Goal: Information Seeking & Learning: Learn about a topic

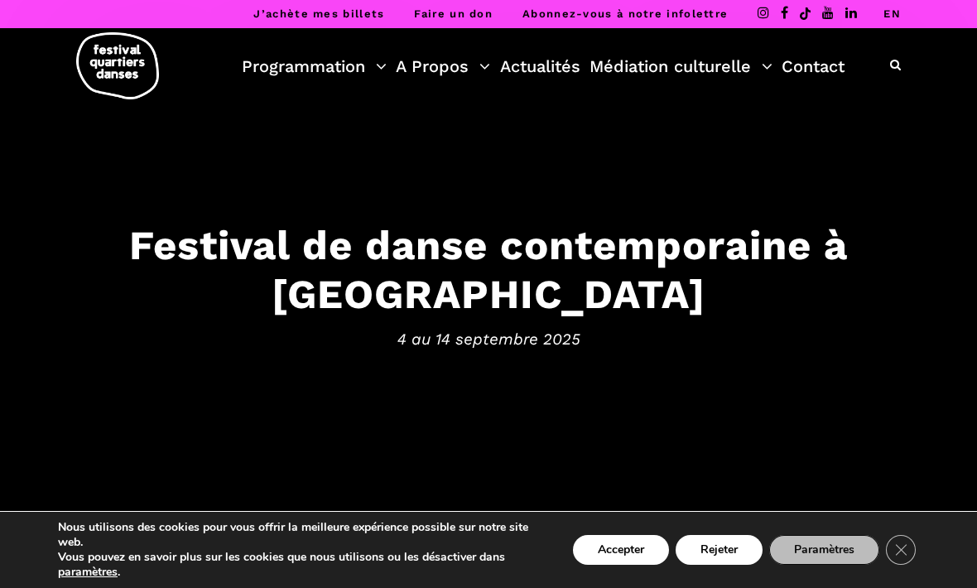
click at [899, 17] on link "EN" at bounding box center [892, 13] width 17 height 12
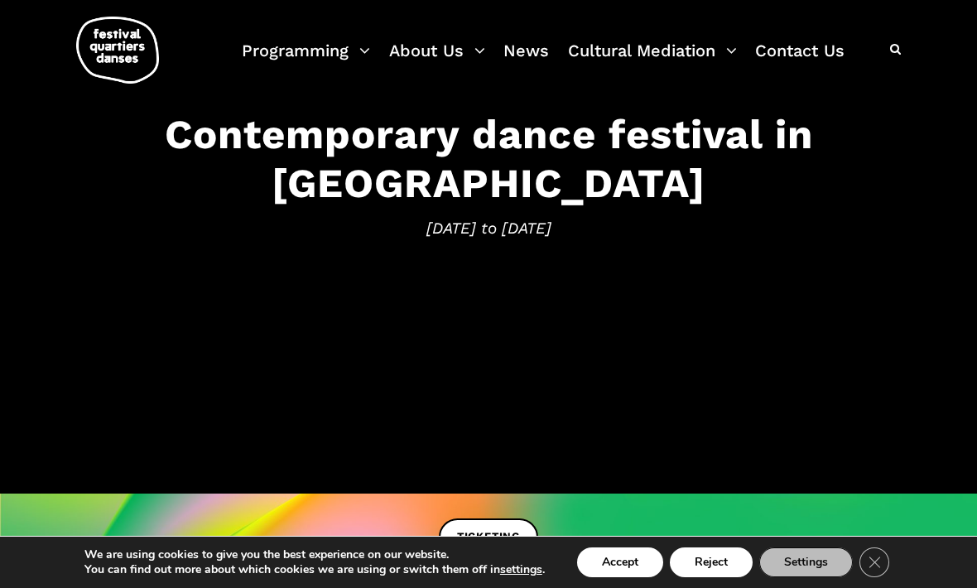
scroll to position [147, 0]
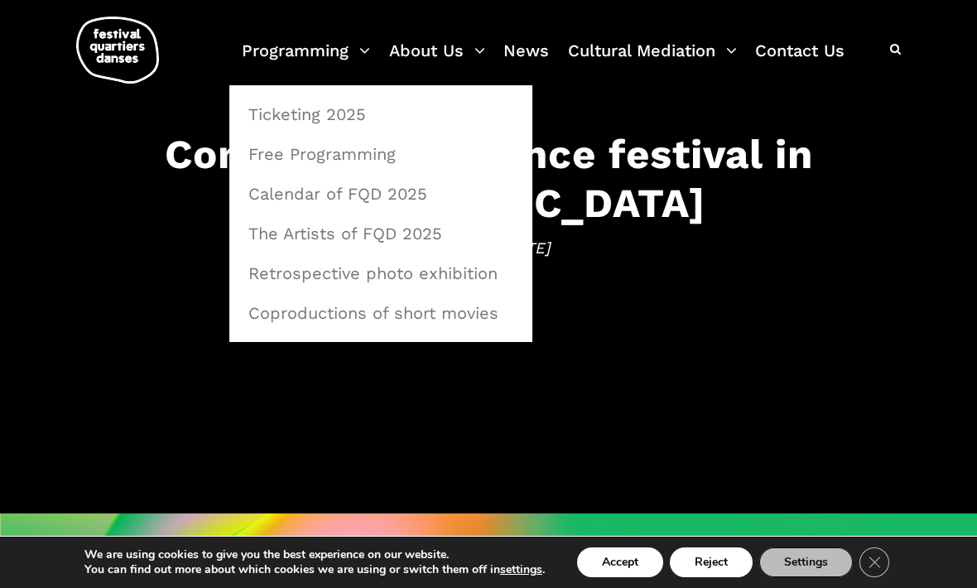
click at [275, 190] on link "Calendar of FQD 2025" at bounding box center [381, 194] width 285 height 38
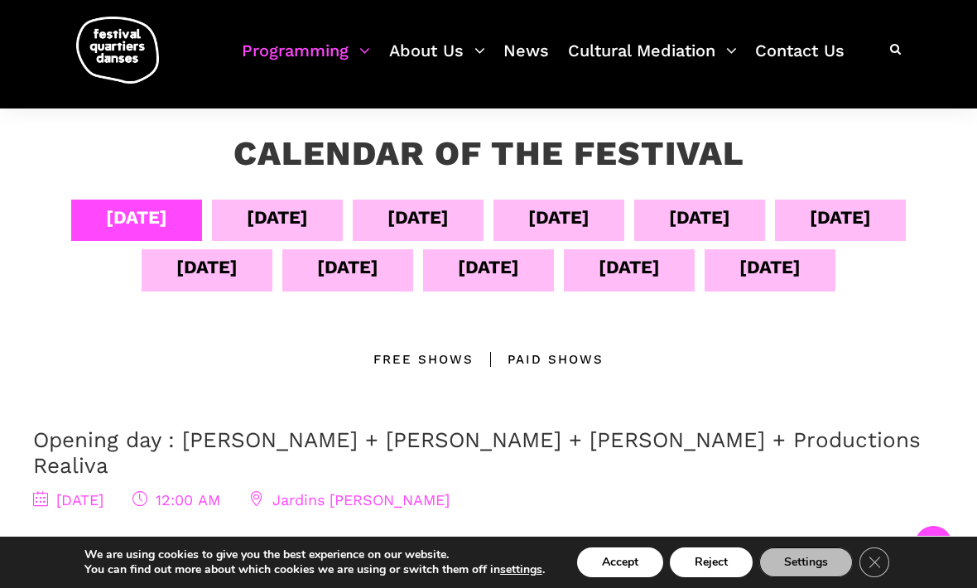
scroll to position [277, 0]
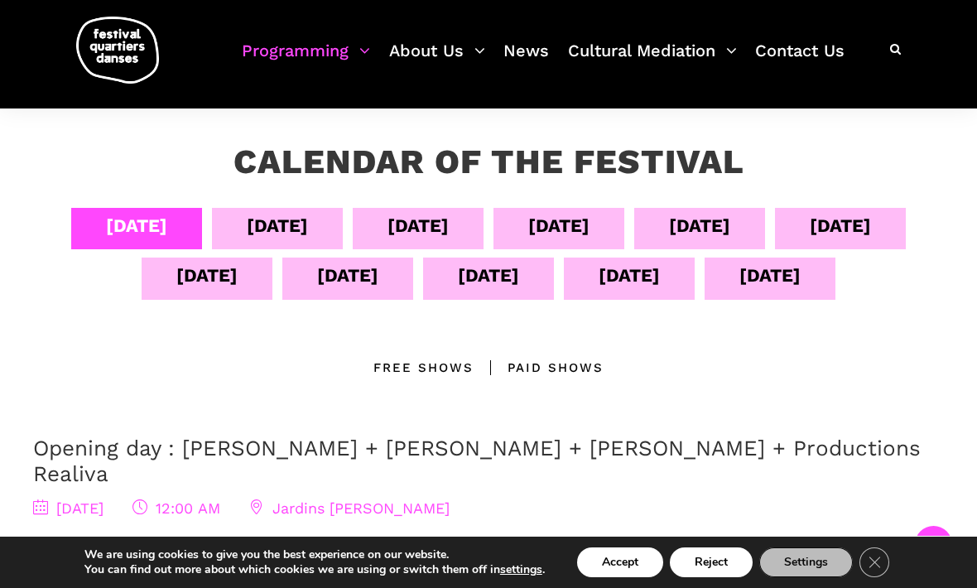
click at [857, 220] on div "[DATE]" at bounding box center [840, 225] width 61 height 29
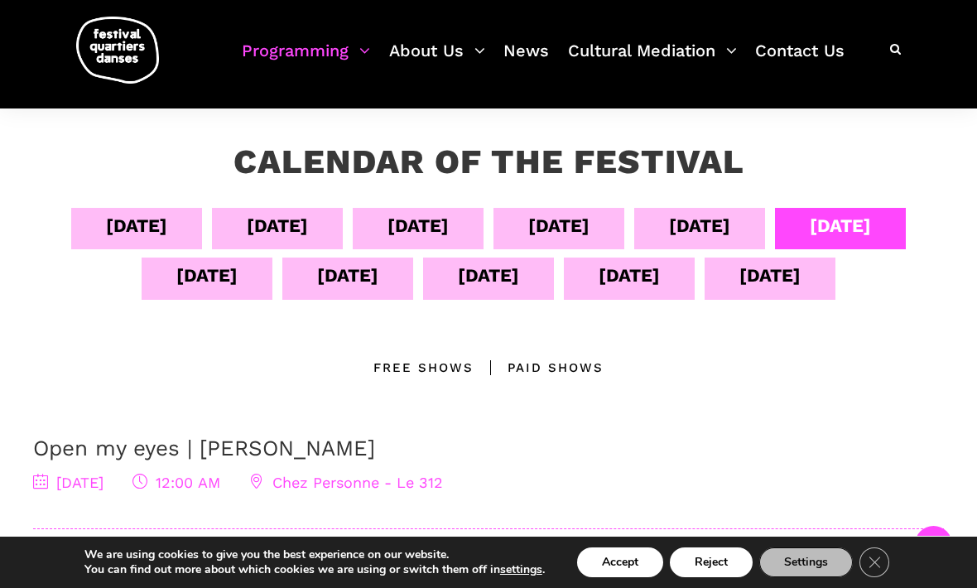
click at [858, 230] on div "[DATE]" at bounding box center [840, 225] width 61 height 29
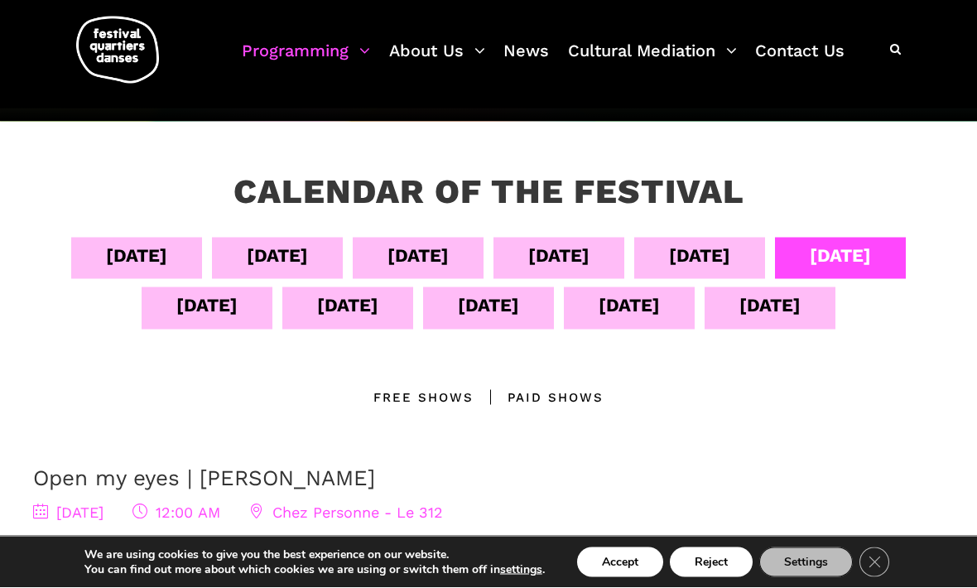
scroll to position [248, 0]
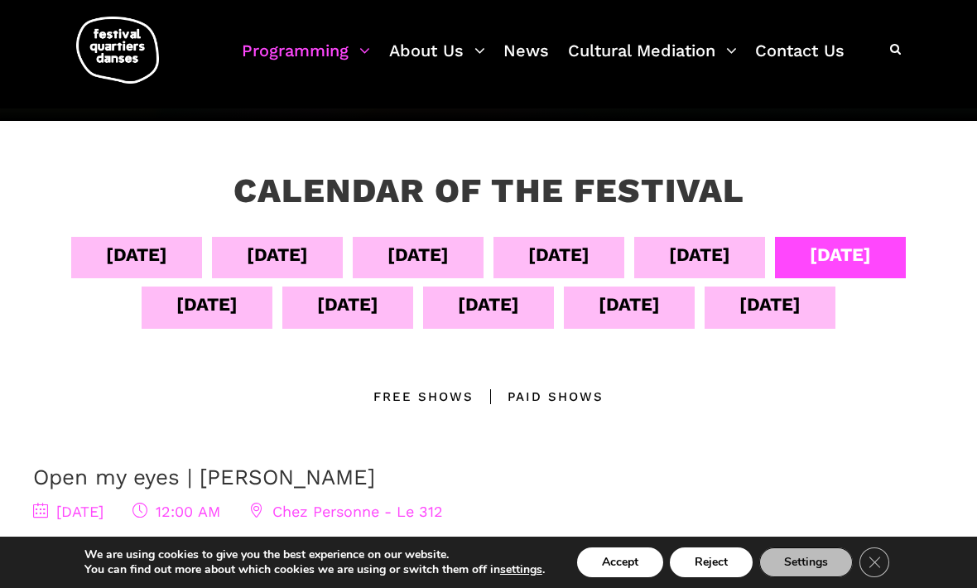
click at [328, 306] on div "[DATE]" at bounding box center [347, 304] width 61 height 29
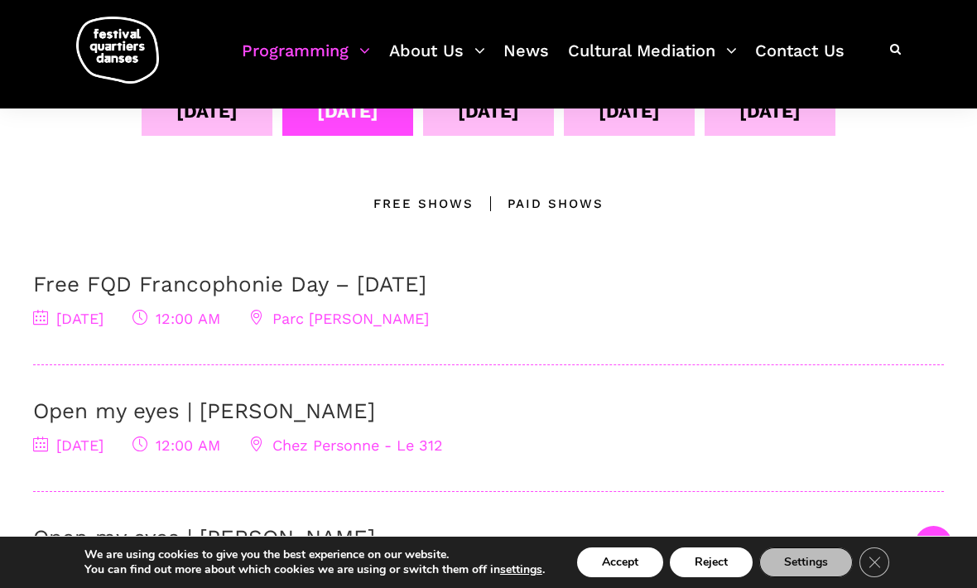
scroll to position [441, 0]
click at [202, 306] on div "11 September 2024 12:00 AM Parc Sir Georges Étienne Cartier" at bounding box center [488, 318] width 911 height 24
click at [378, 290] on link "Free FQD Francophonie Day – [DATE]" at bounding box center [229, 283] width 393 height 25
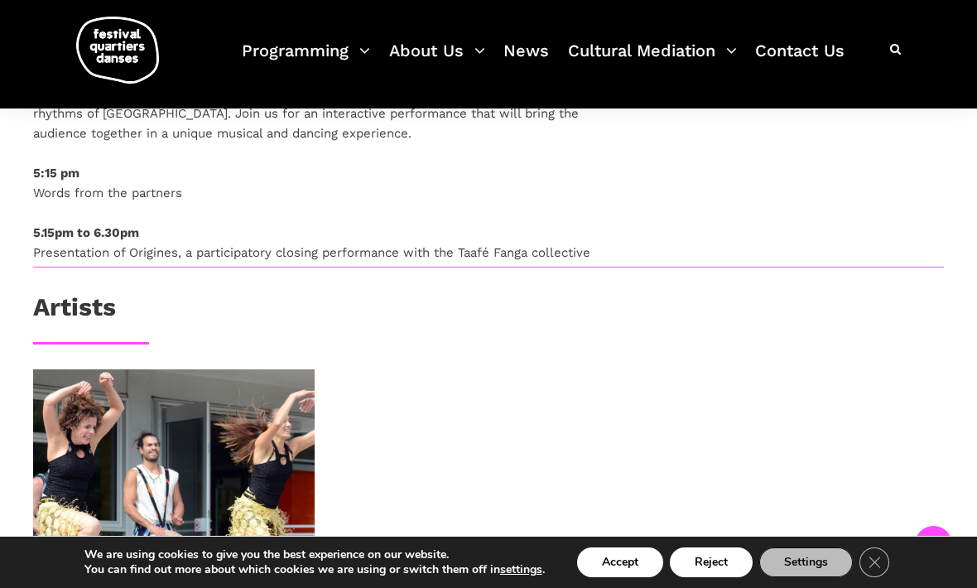
scroll to position [1186, 0]
